Goal: Transaction & Acquisition: Purchase product/service

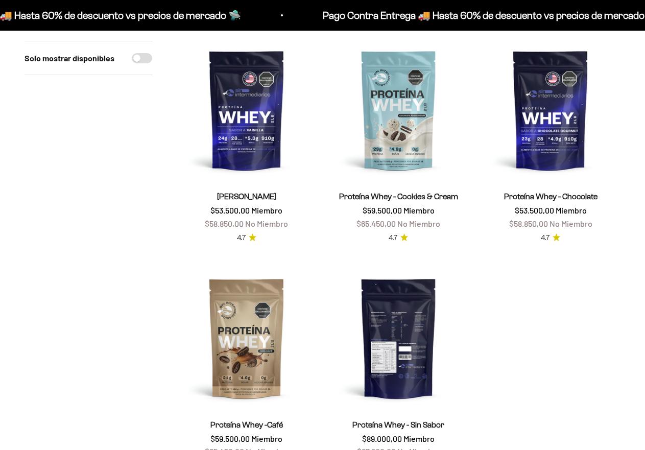
scroll to position [153, 0]
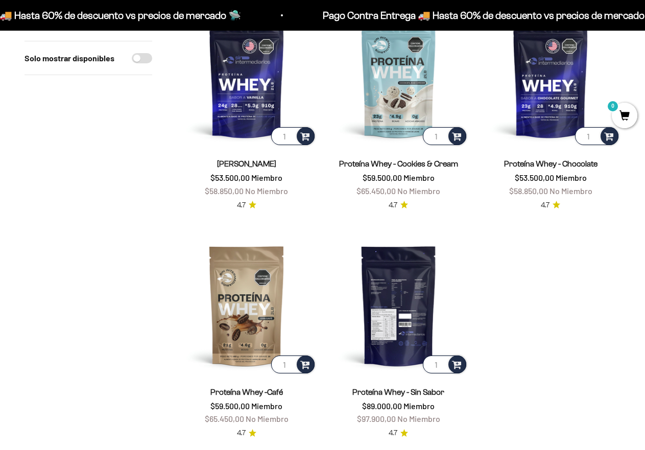
click at [386, 307] on img at bounding box center [399, 305] width 140 height 140
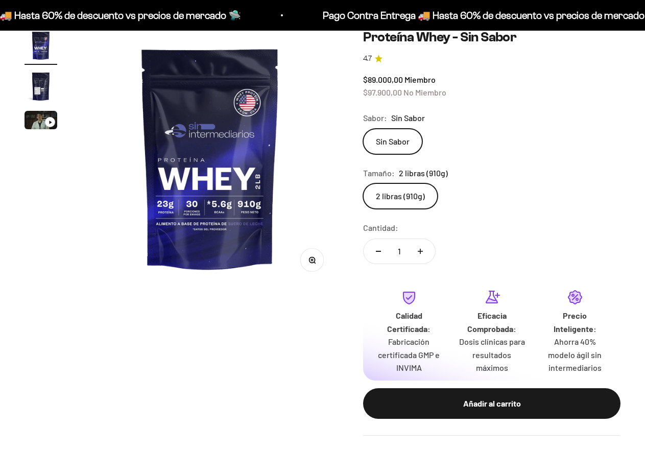
scroll to position [102, 0]
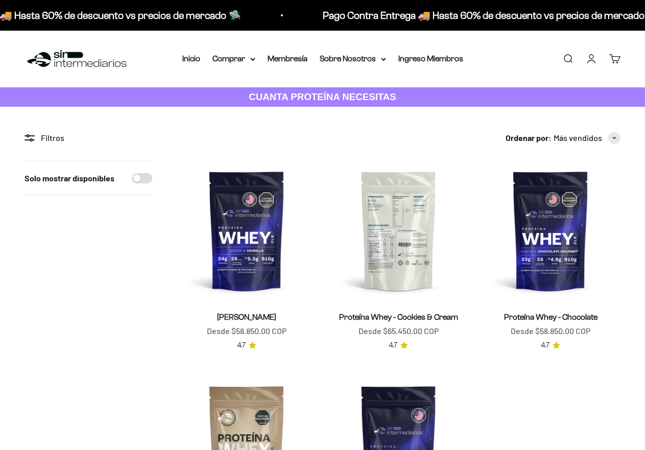
scroll to position [156, 0]
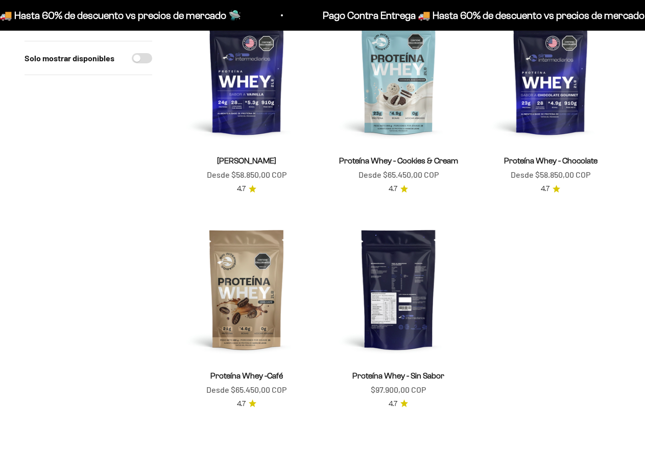
click at [395, 240] on img at bounding box center [399, 289] width 140 height 140
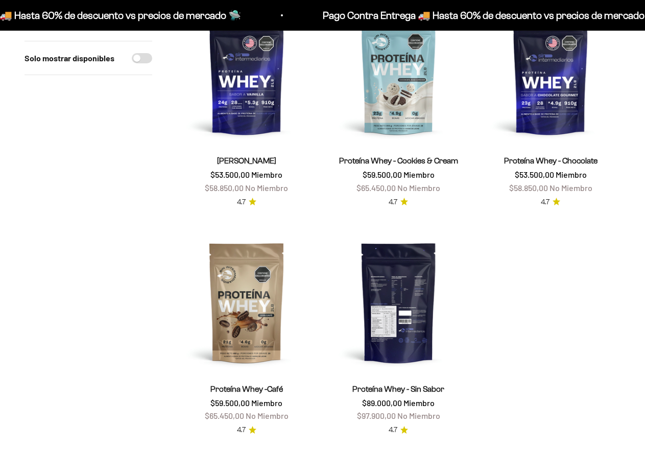
scroll to position [204, 0]
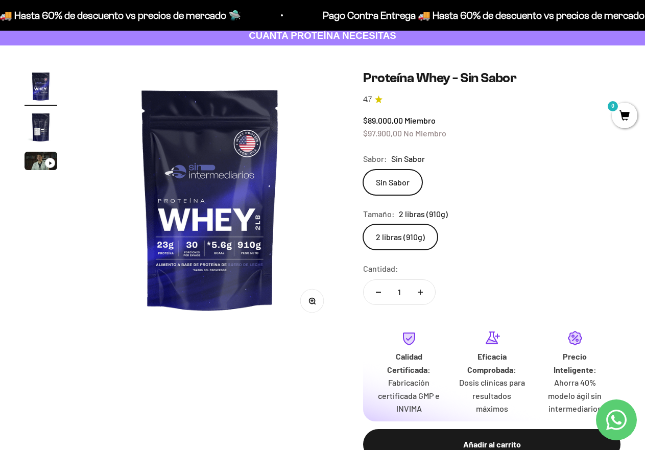
scroll to position [153, 0]
